Goal: Information Seeking & Learning: Find specific fact

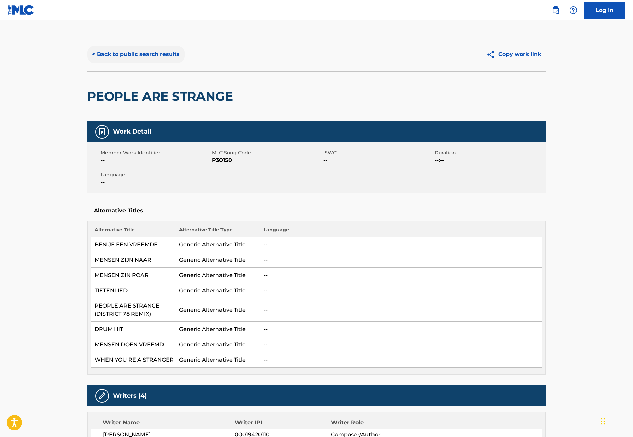
click at [124, 54] on button "< Back to public search results" at bounding box center [135, 54] width 97 height 17
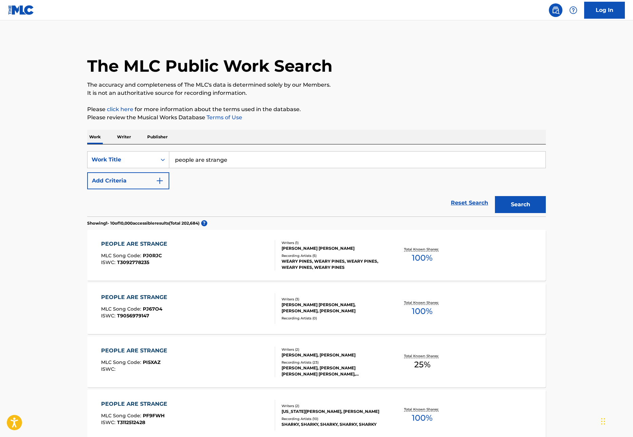
drag, startPoint x: 240, startPoint y: 159, endPoint x: 131, endPoint y: 140, distance: 110.4
click at [528, 212] on button "Search" at bounding box center [520, 204] width 51 height 17
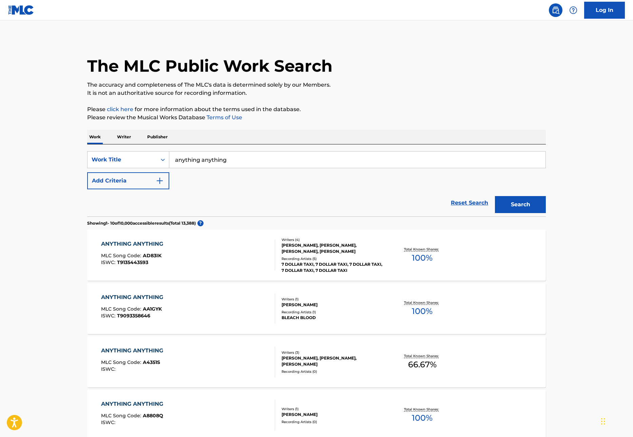
scroll to position [0, 0]
drag, startPoint x: 271, startPoint y: 163, endPoint x: 174, endPoint y: 152, distance: 96.7
click at [174, 152] on input "anything anything" at bounding box center [357, 159] width 376 height 16
paste input "Anything, Anything (I'll Give You)"
type input "Anything, Anything (I'll Give You)"
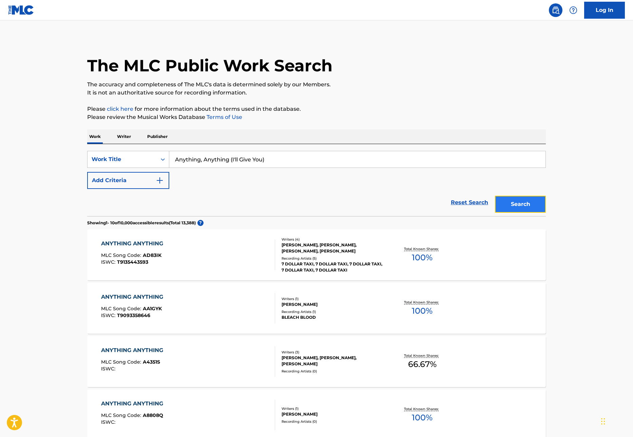
click at [531, 201] on button "Search" at bounding box center [520, 204] width 51 height 17
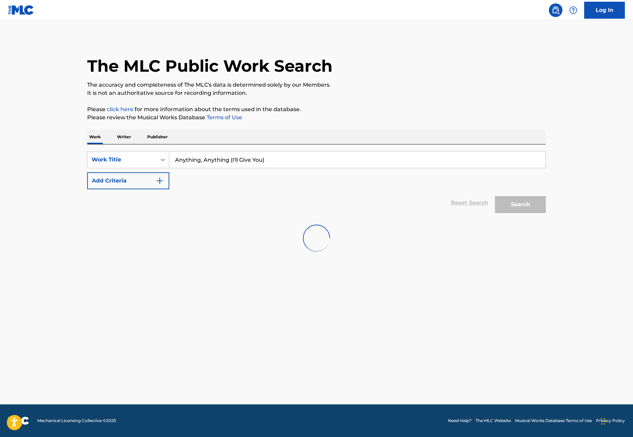
scroll to position [0, 0]
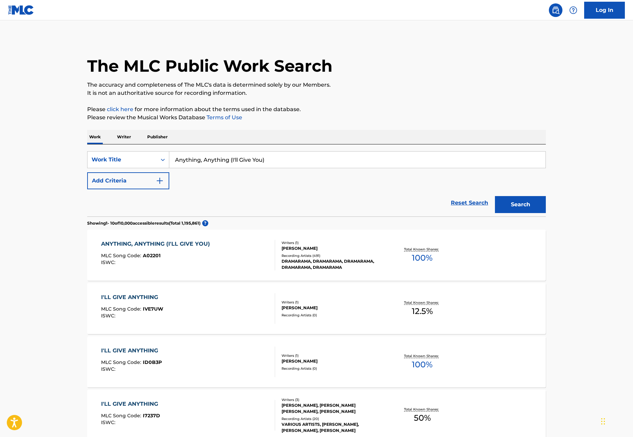
click at [190, 243] on div "ANYTHING, ANYTHING (I'LL GIVE YOU)" at bounding box center [157, 244] width 112 height 8
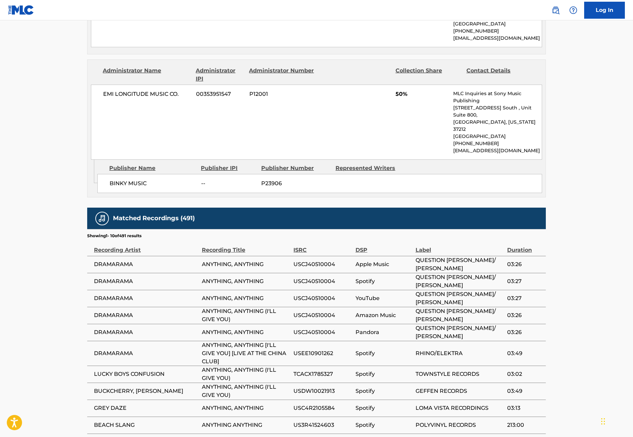
scroll to position [424, 0]
